Goal: Use online tool/utility: Utilize a website feature to perform a specific function

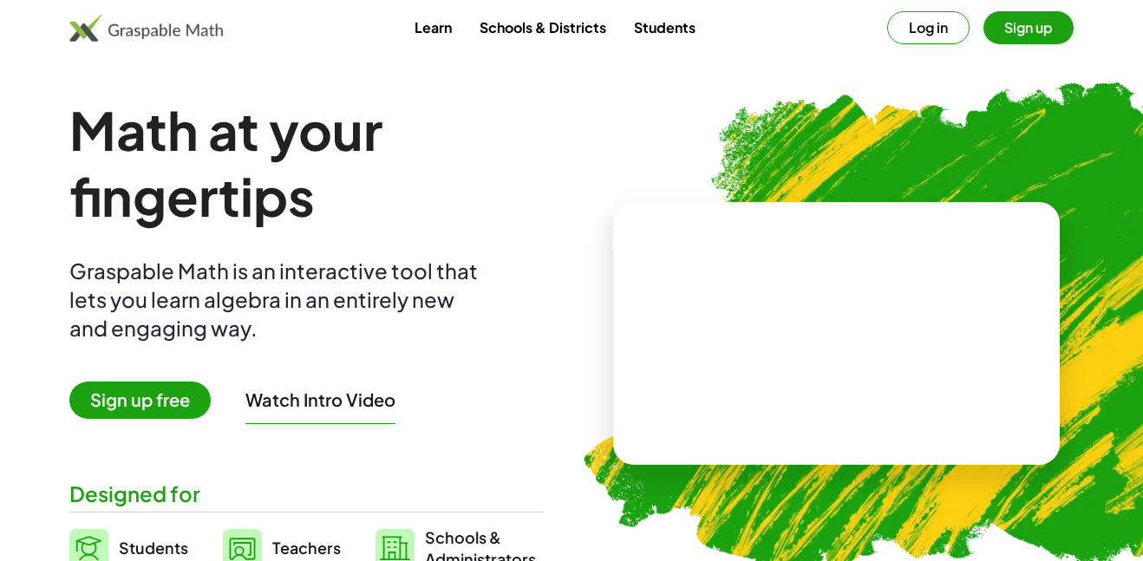
click at [924, 36] on button "Log in" at bounding box center [929, 27] width 82 height 33
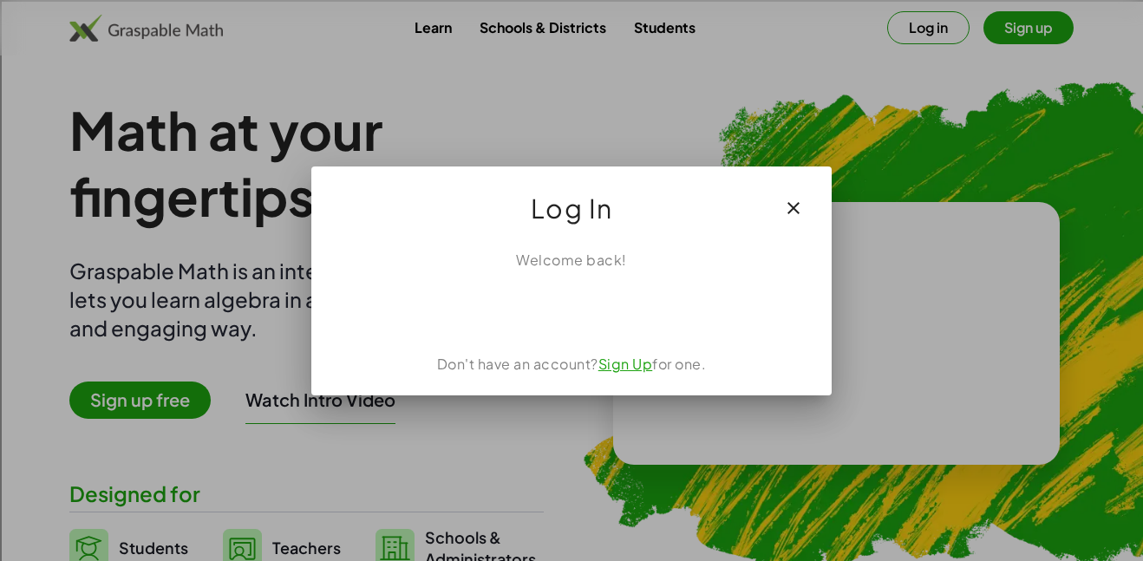
click at [520, 328] on div "Welcome back! Don't have an account? Sign Up for one." at bounding box center [571, 316] width 521 height 160
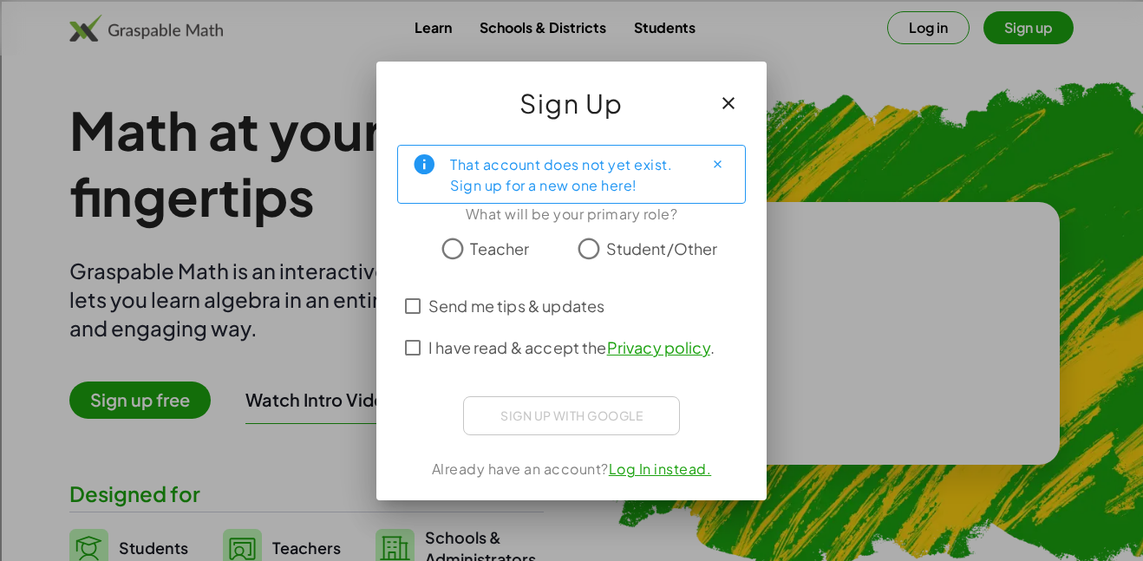
click at [712, 112] on button "button" at bounding box center [729, 103] width 42 height 42
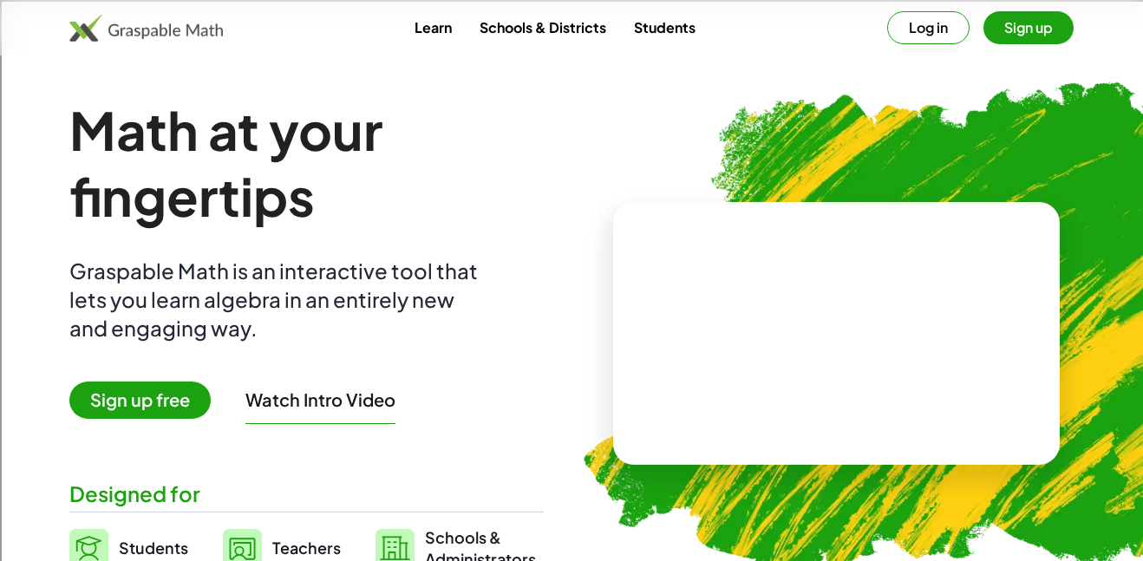
click at [640, 22] on link "Students" at bounding box center [664, 27] width 89 height 32
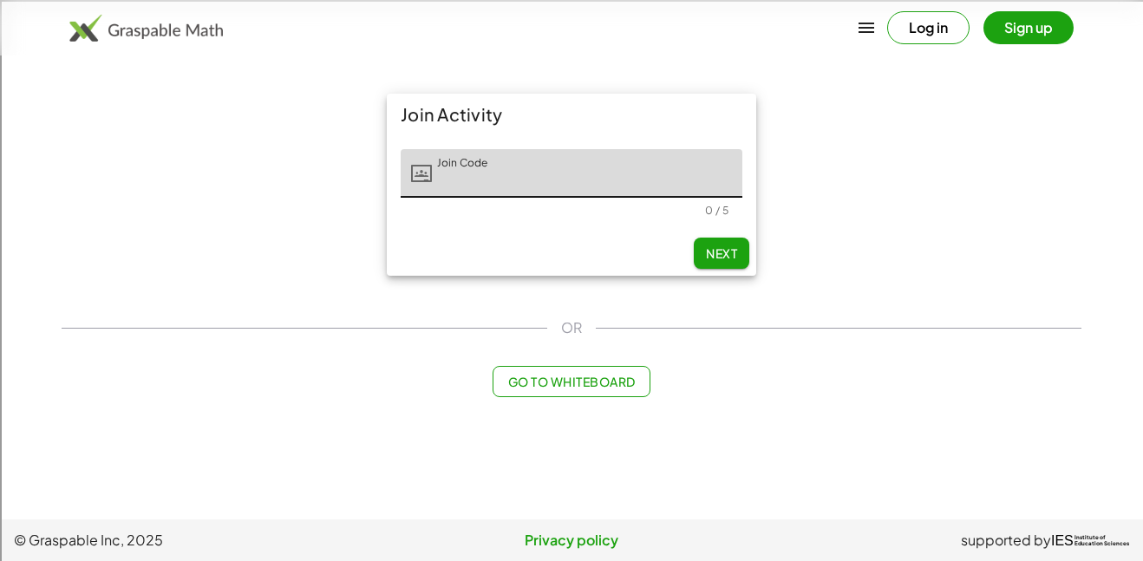
click at [584, 385] on span "Go to Whiteboard" at bounding box center [572, 382] width 128 height 16
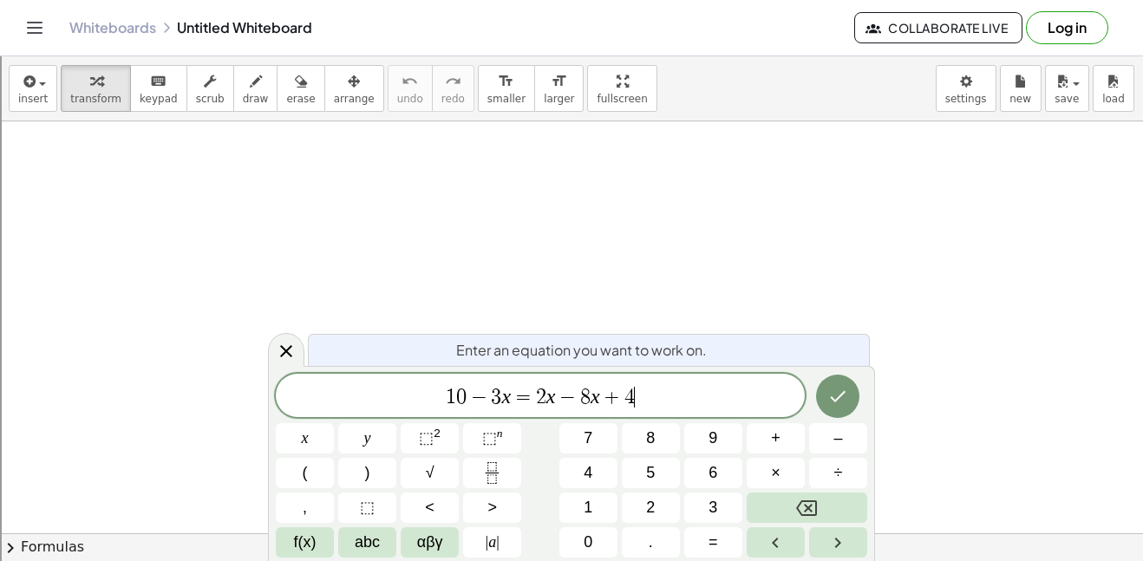
scroll to position [15, 0]
click at [832, 403] on icon "Done" at bounding box center [838, 396] width 21 height 21
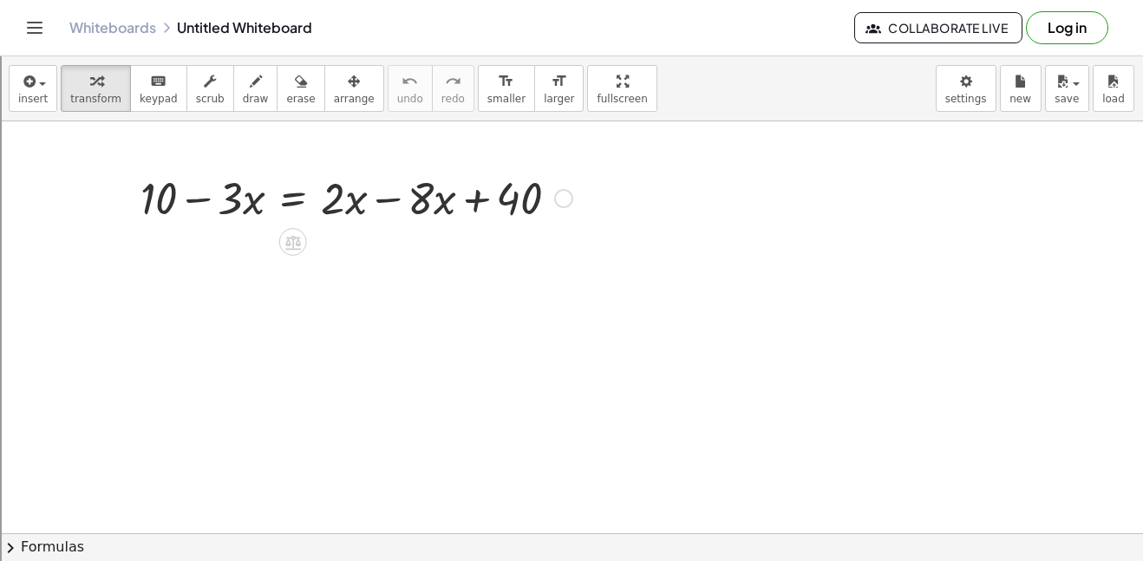
click at [573, 200] on div at bounding box center [563, 198] width 19 height 19
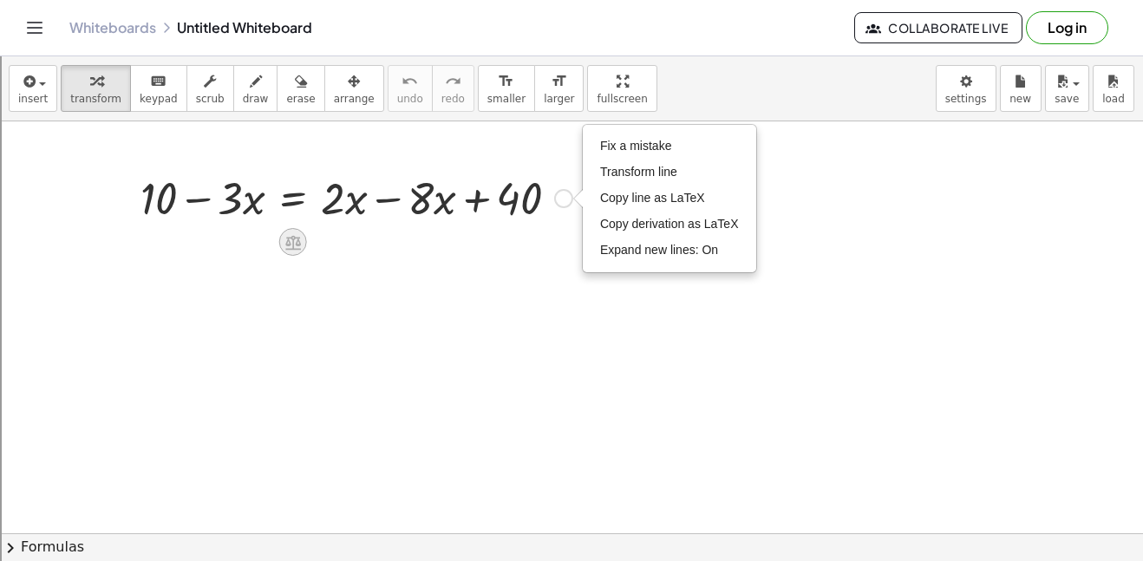
click at [284, 246] on icon at bounding box center [293, 242] width 18 height 18
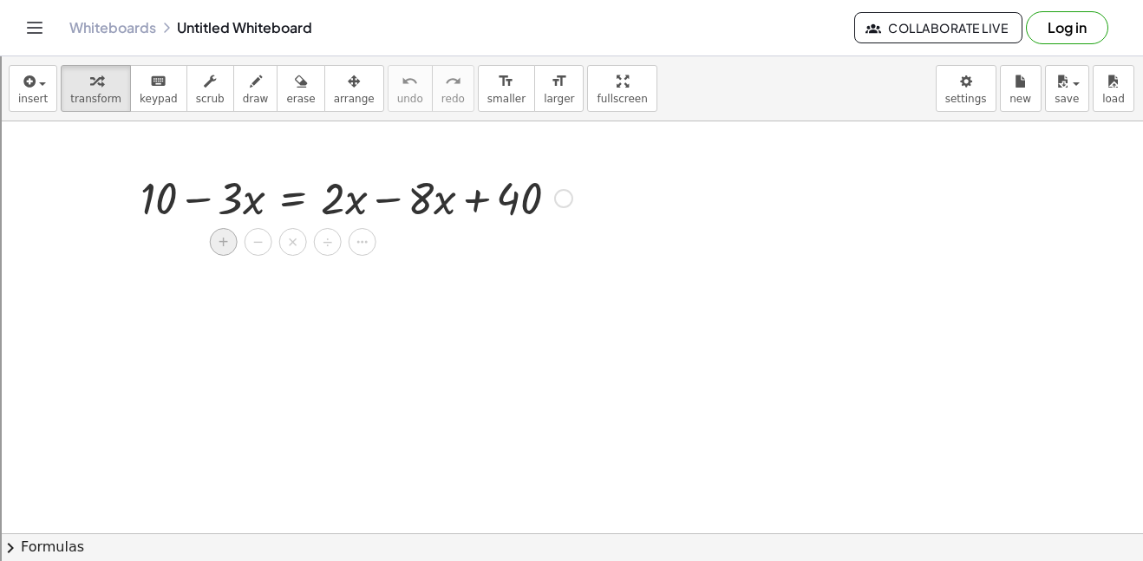
click at [221, 246] on span "+" at bounding box center [224, 242] width 10 height 25
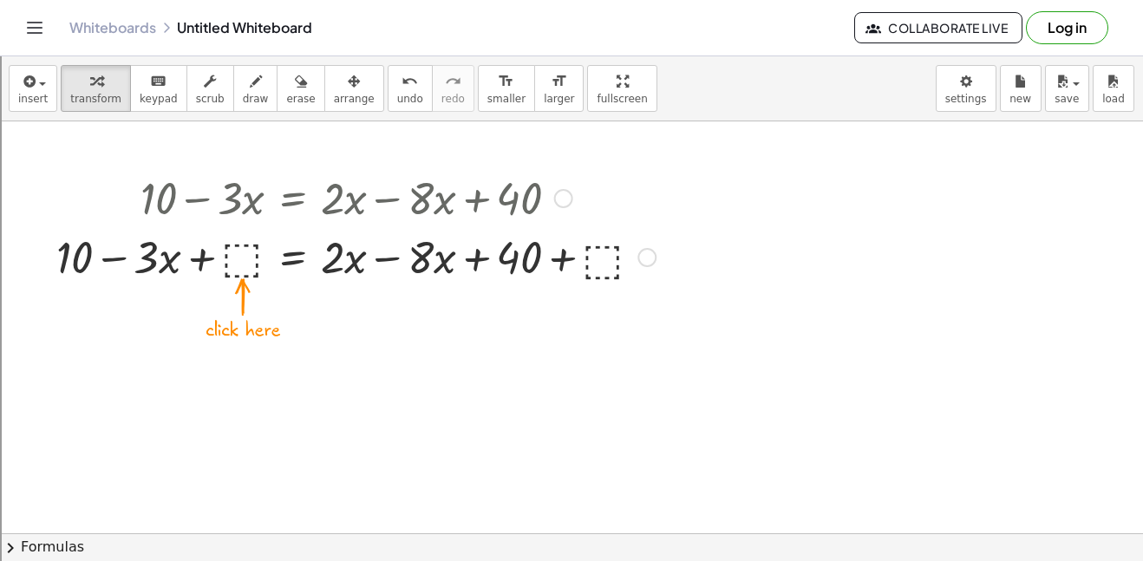
click at [566, 200] on div at bounding box center [563, 198] width 19 height 19
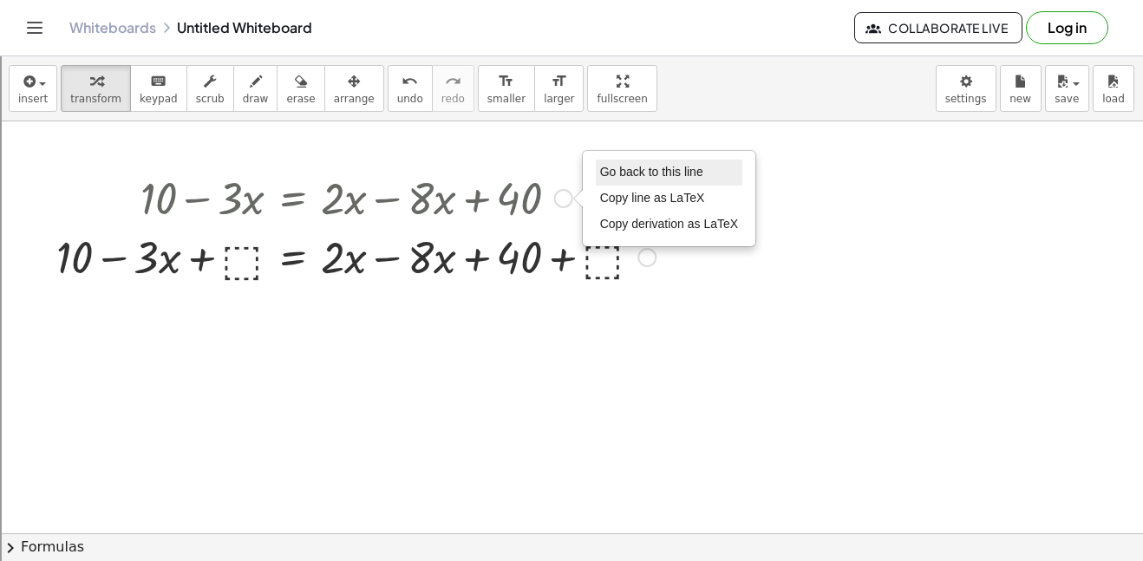
click at [636, 174] on span "Go back to this line" at bounding box center [651, 172] width 103 height 14
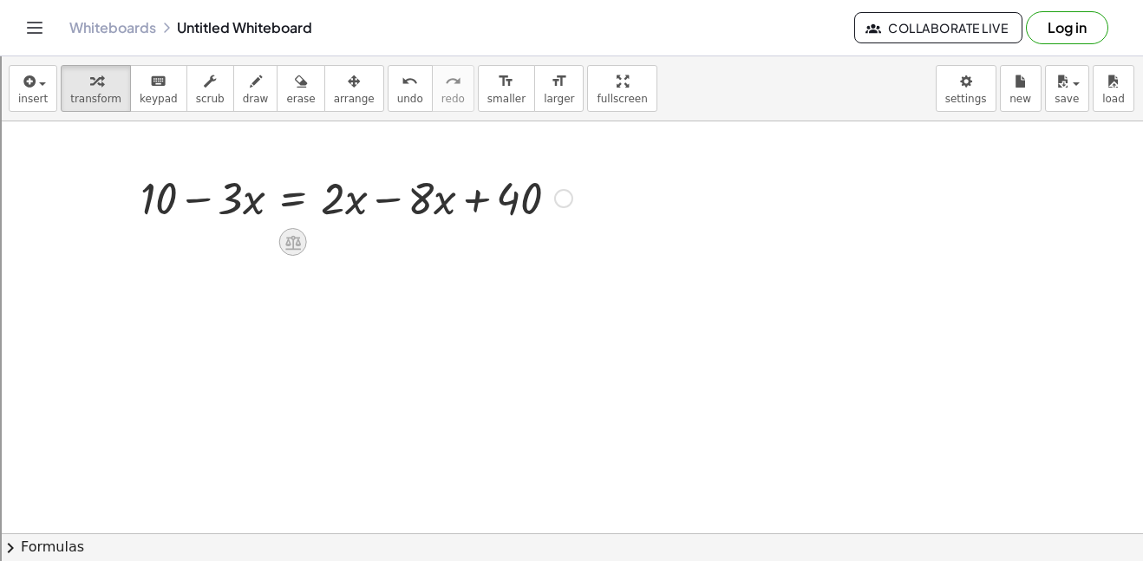
click at [288, 243] on icon at bounding box center [293, 242] width 16 height 15
click at [290, 241] on span "×" at bounding box center [293, 242] width 10 height 25
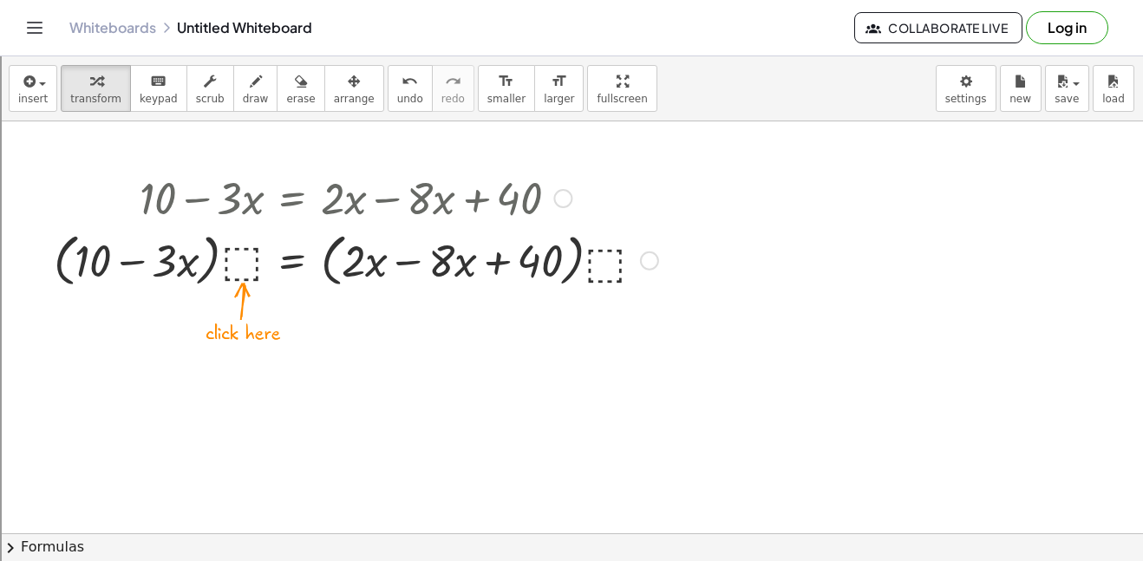
click at [250, 263] on div at bounding box center [356, 259] width 622 height 66
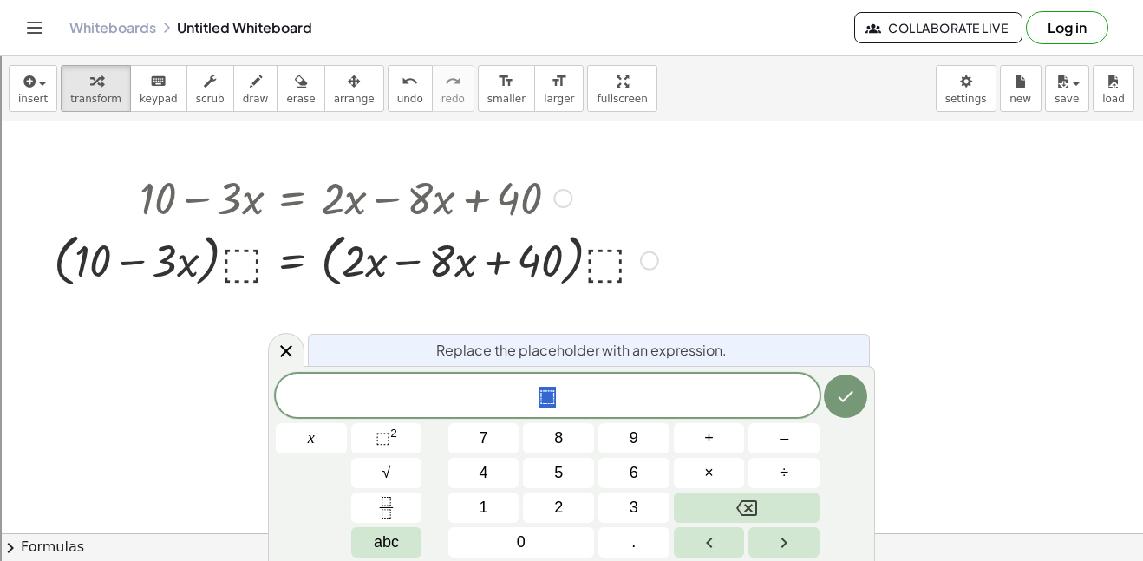
scroll to position [16, 0]
